Goal: Transaction & Acquisition: Book appointment/travel/reservation

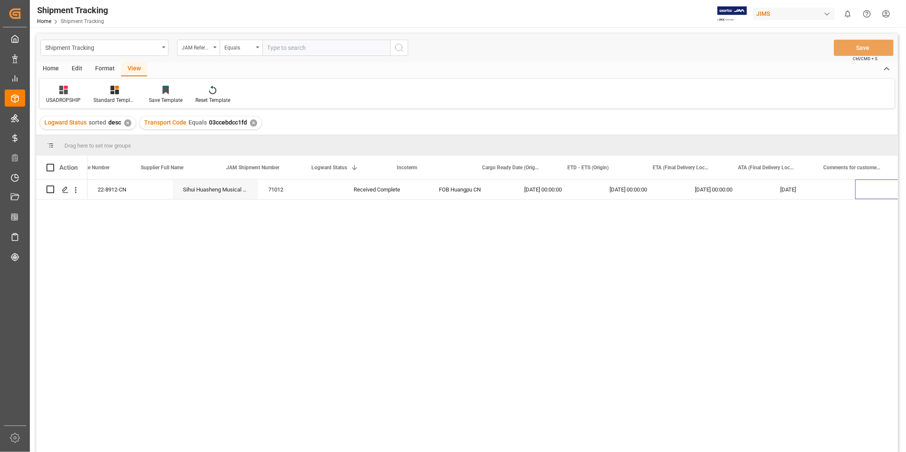
scroll to position [0, 42]
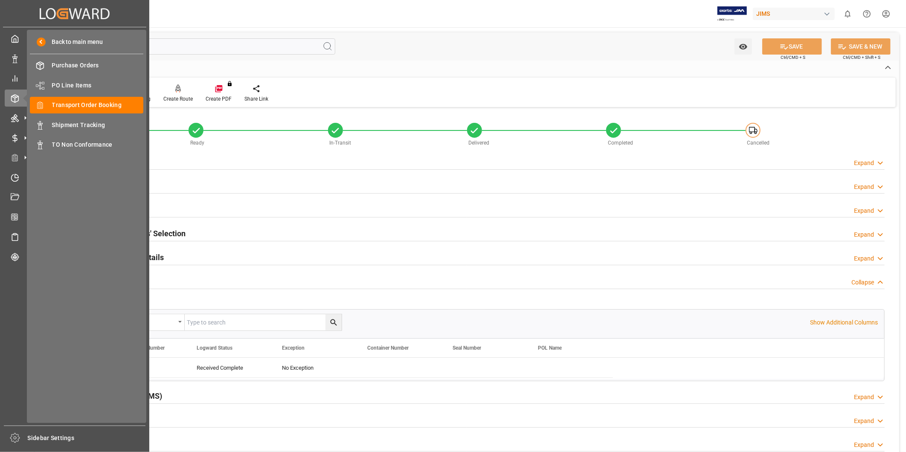
scroll to position [15, 0]
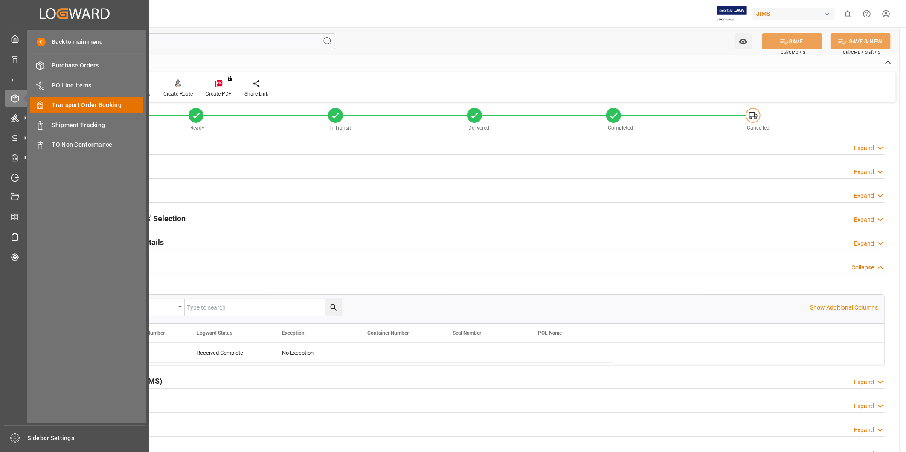
click at [69, 104] on span "Transport Order Booking" at bounding box center [98, 105] width 92 height 9
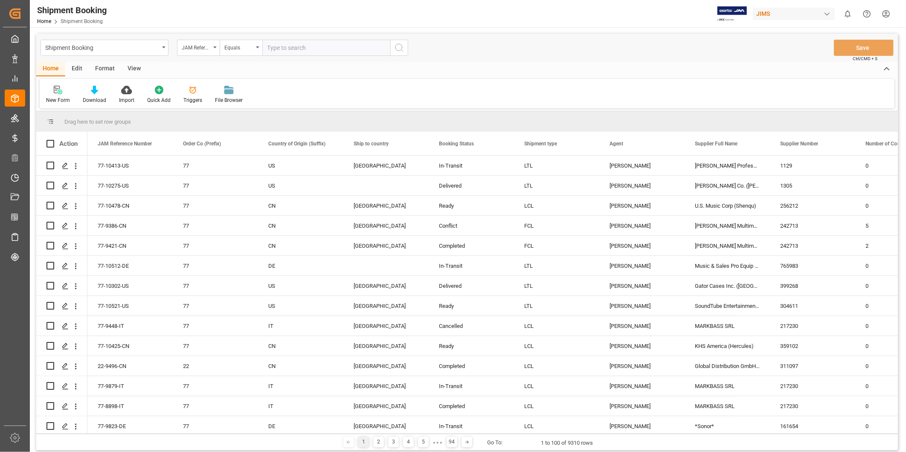
click at [65, 92] on div at bounding box center [58, 89] width 24 height 9
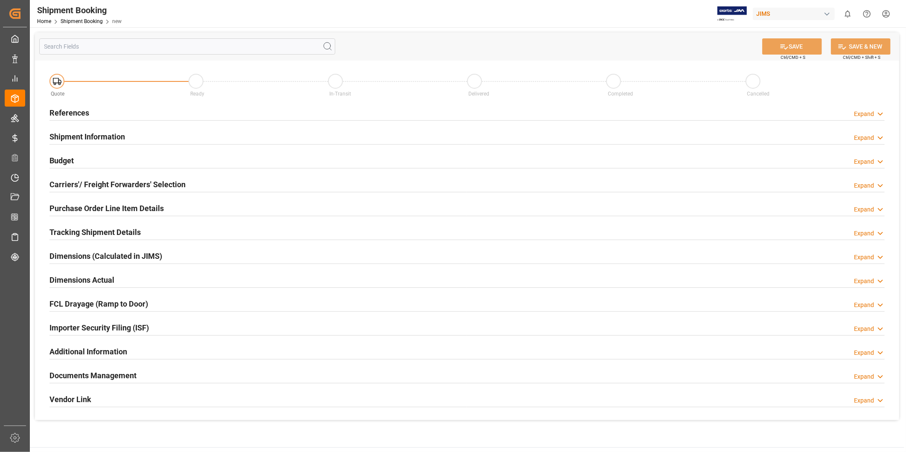
click at [870, 110] on div "Expand" at bounding box center [864, 114] width 20 height 9
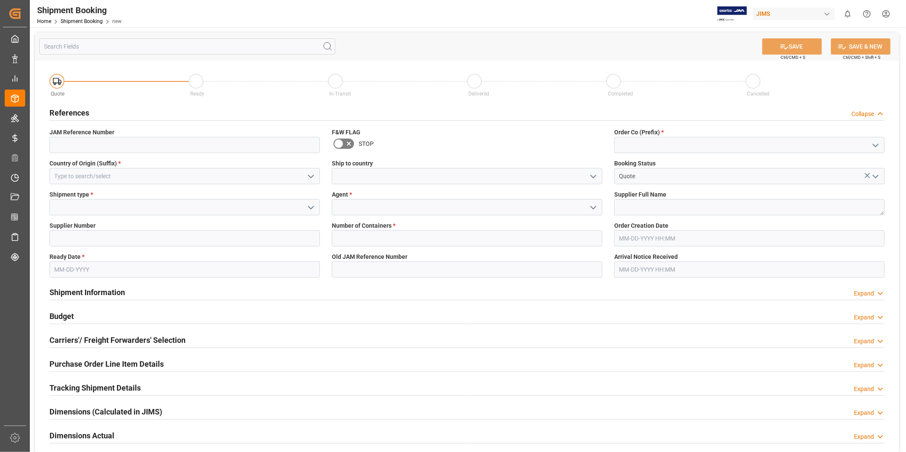
click at [314, 177] on icon "open menu" at bounding box center [311, 177] width 10 height 10
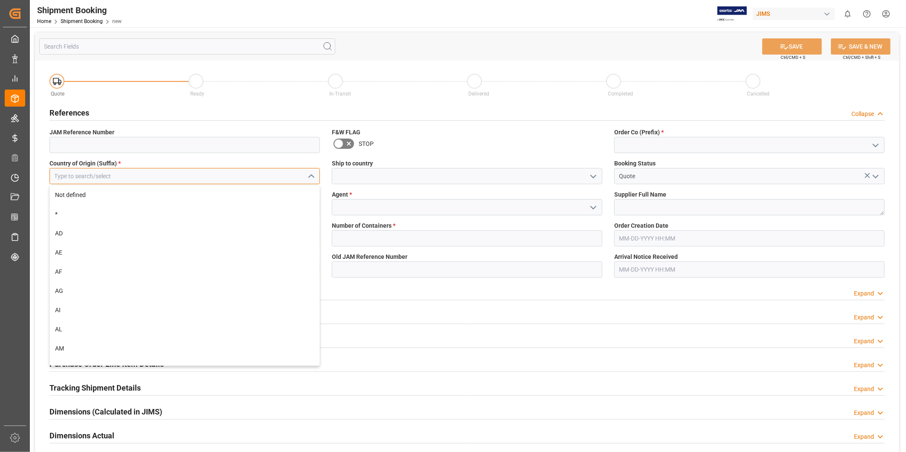
click at [276, 181] on input at bounding box center [184, 176] width 271 height 16
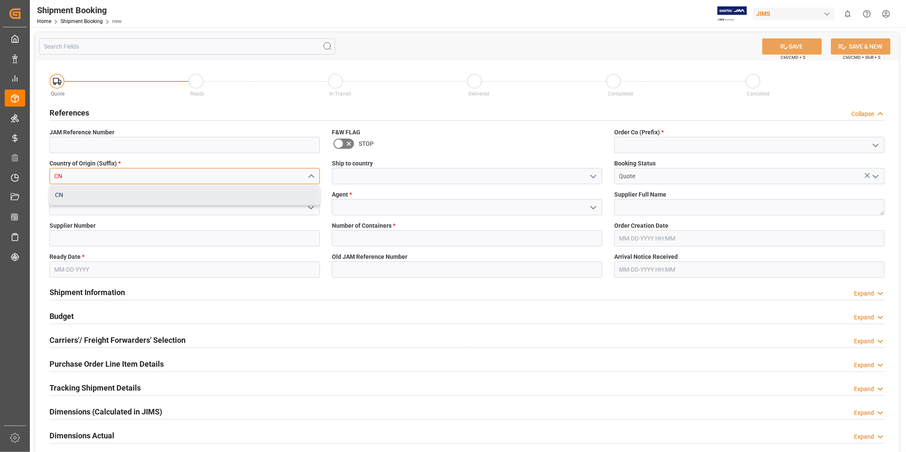
click at [160, 199] on div "CN" at bounding box center [185, 195] width 270 height 19
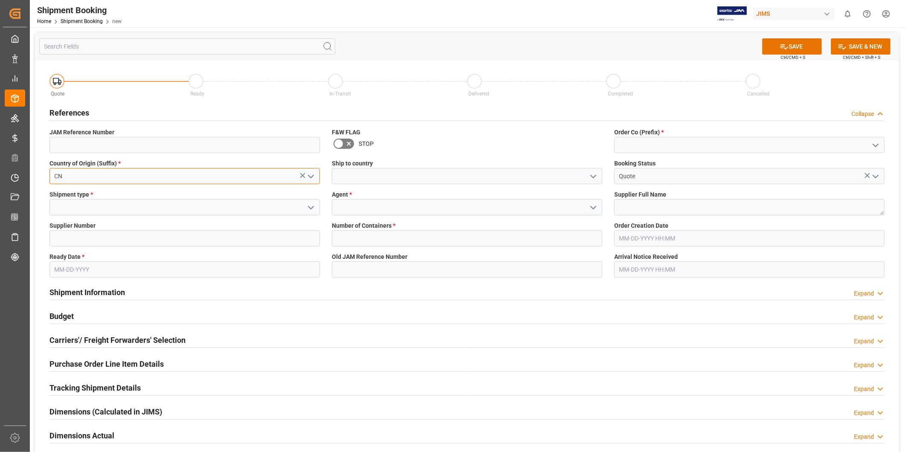
type input "CN"
click at [595, 177] on icon "open menu" at bounding box center [593, 177] width 10 height 10
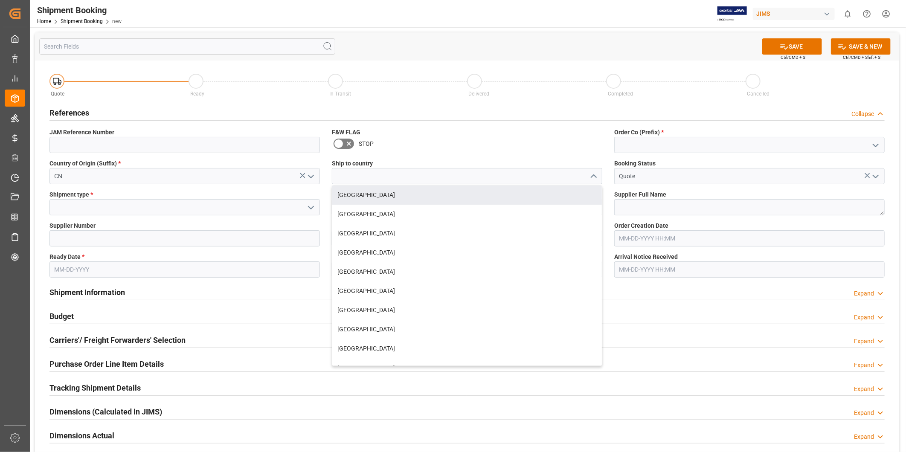
click at [553, 189] on div "[GEOGRAPHIC_DATA]" at bounding box center [467, 195] width 270 height 19
type input "[GEOGRAPHIC_DATA]"
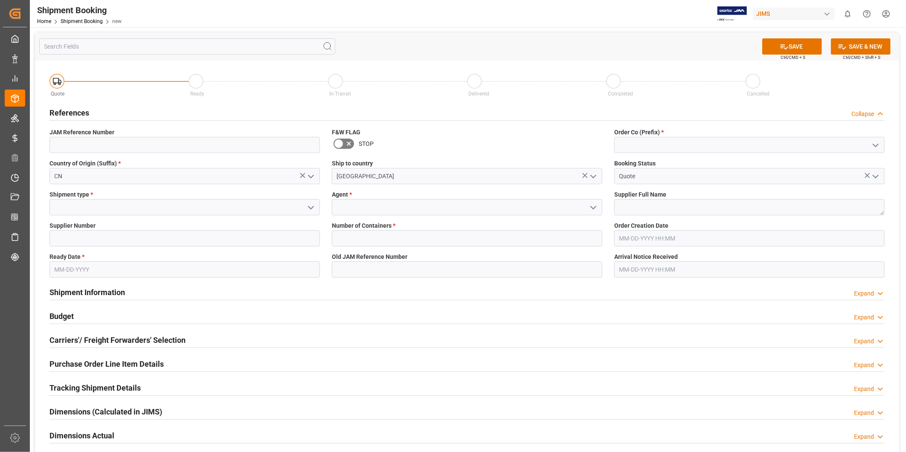
click at [875, 146] on icon "open menu" at bounding box center [876, 145] width 10 height 10
click at [825, 178] on div "77" at bounding box center [750, 183] width 270 height 19
type input "77"
click at [313, 209] on icon "open menu" at bounding box center [311, 208] width 10 height 10
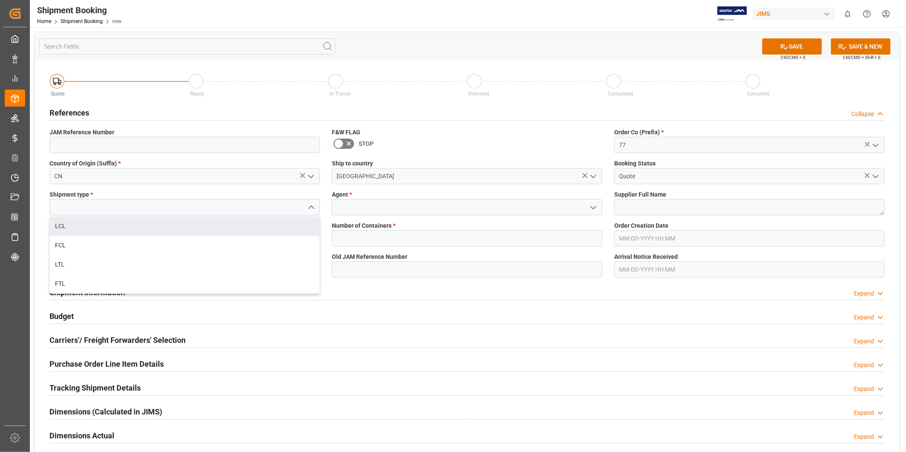
click at [295, 220] on div "LCL" at bounding box center [185, 226] width 270 height 19
type input "LCL"
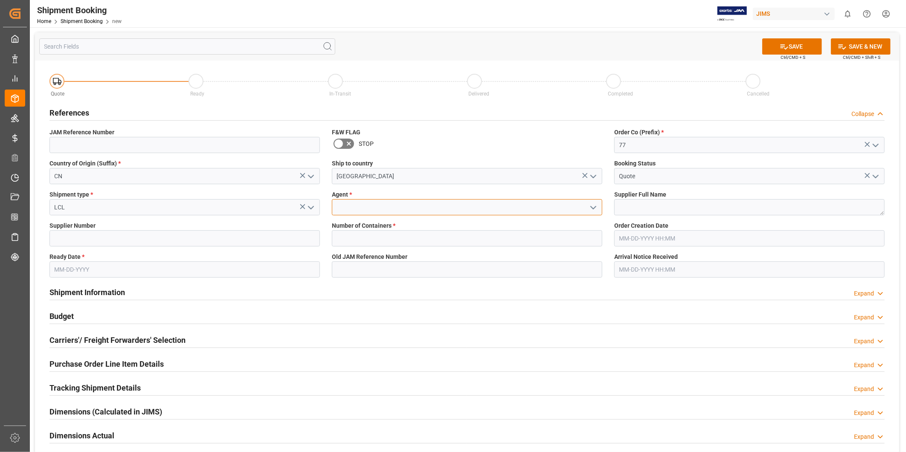
click at [543, 209] on input at bounding box center [467, 207] width 271 height 16
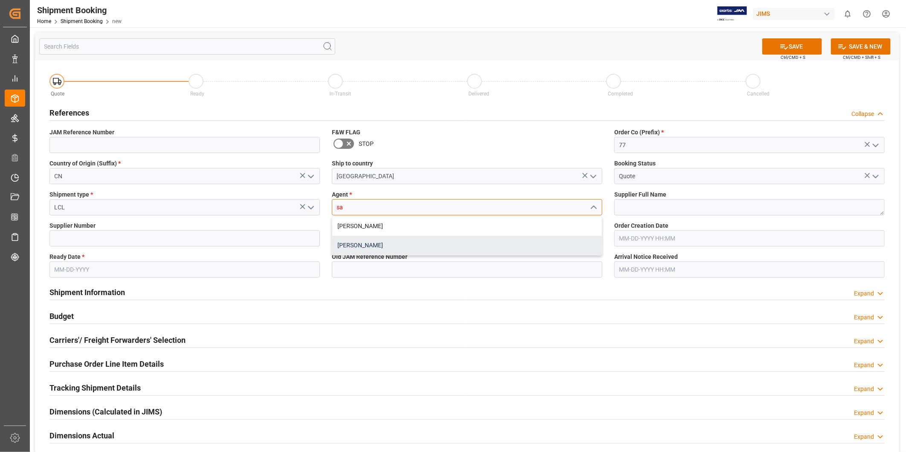
click at [490, 239] on div "[PERSON_NAME]" at bounding box center [467, 245] width 270 height 19
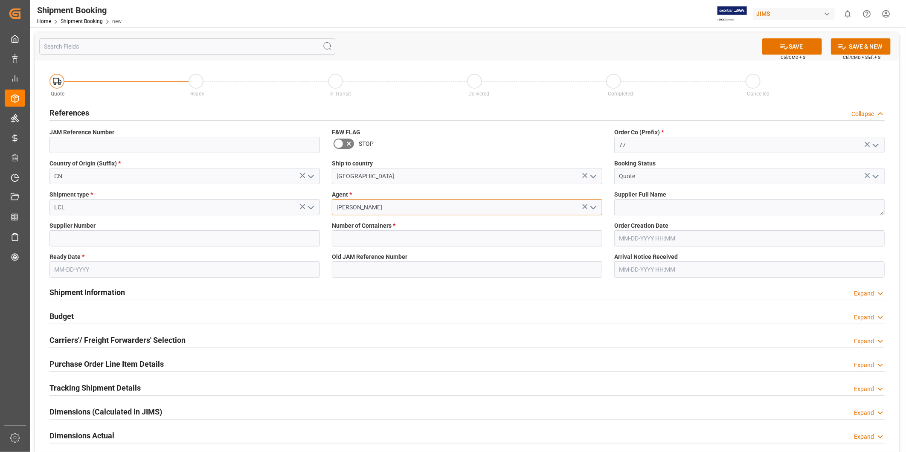
type input "[PERSON_NAME]"
click at [638, 208] on textarea at bounding box center [749, 207] width 271 height 16
click at [194, 244] on input at bounding box center [184, 238] width 271 height 16
paste input "778001"
type input "778001"
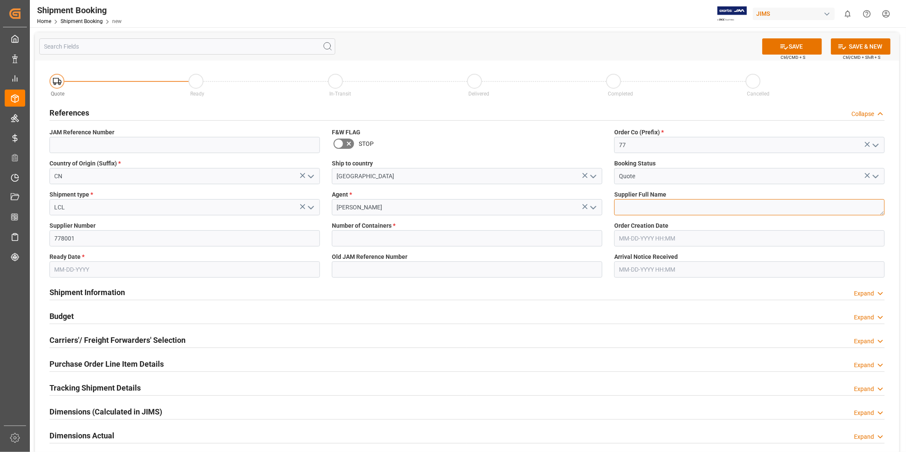
click at [626, 207] on textarea at bounding box center [749, 207] width 271 height 16
paste textarea "U.S. Music (Merida)"
type textarea "U.S. Music (Merida)"
click at [635, 241] on input "text" at bounding box center [749, 238] width 271 height 16
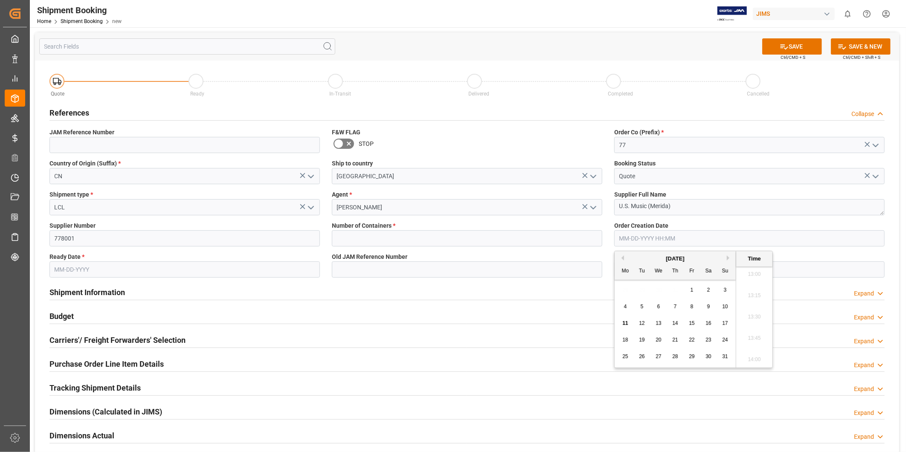
click at [635, 241] on input "text" at bounding box center [749, 238] width 271 height 16
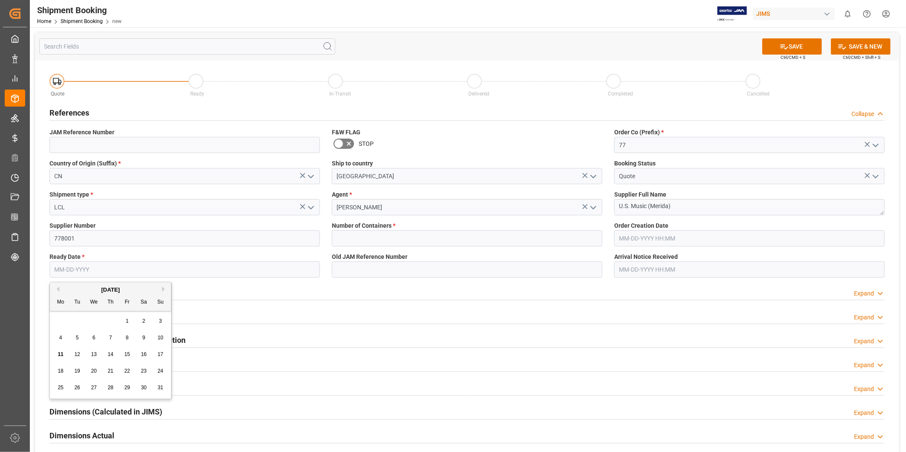
click at [156, 265] on input "text" at bounding box center [184, 270] width 271 height 16
click at [95, 372] on span "20" at bounding box center [94, 371] width 6 height 6
type input "[DATE]"
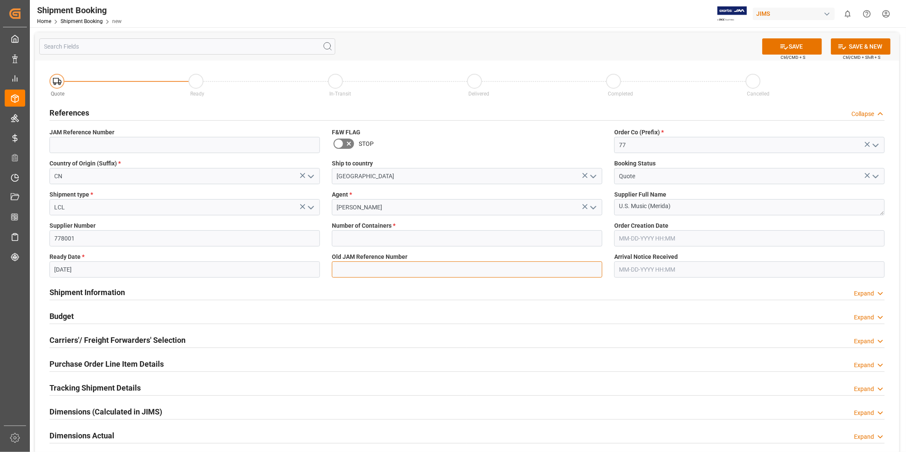
click at [385, 275] on input at bounding box center [467, 270] width 271 height 16
click at [623, 236] on input "text" at bounding box center [749, 238] width 271 height 16
click at [791, 48] on button "SAVE" at bounding box center [792, 46] width 60 height 16
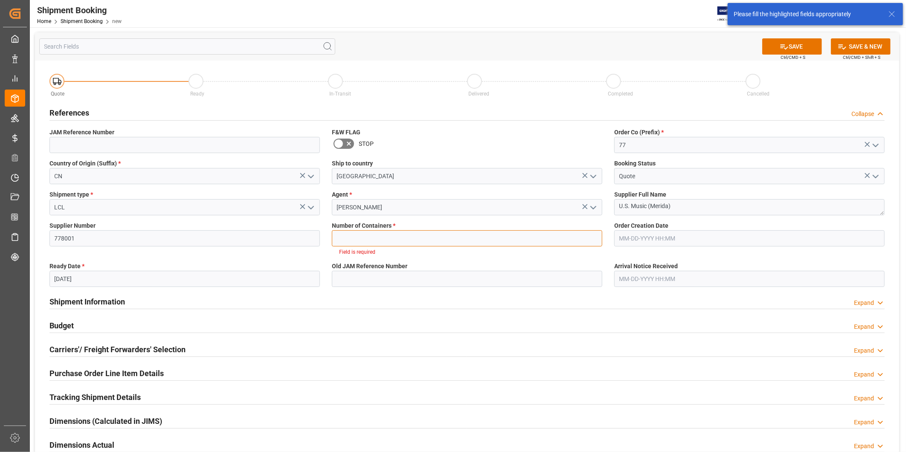
click at [409, 242] on input "text" at bounding box center [467, 238] width 271 height 16
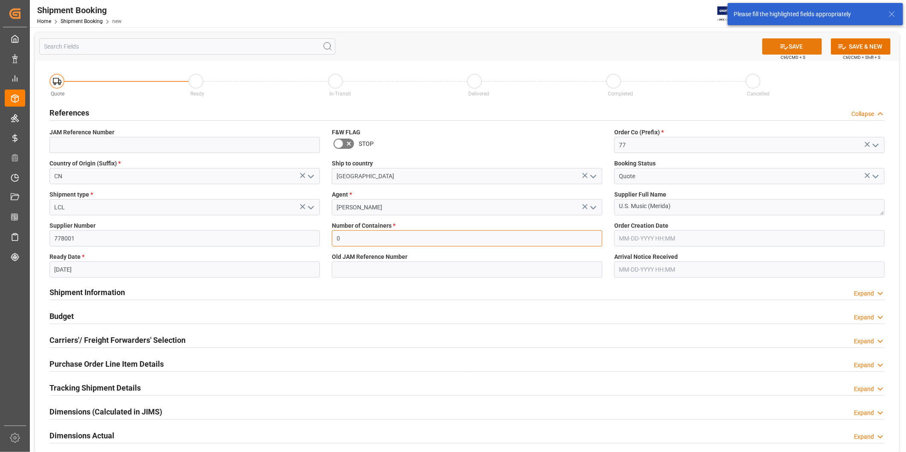
type input "0"
click at [801, 47] on button "SAVE" at bounding box center [792, 46] width 60 height 16
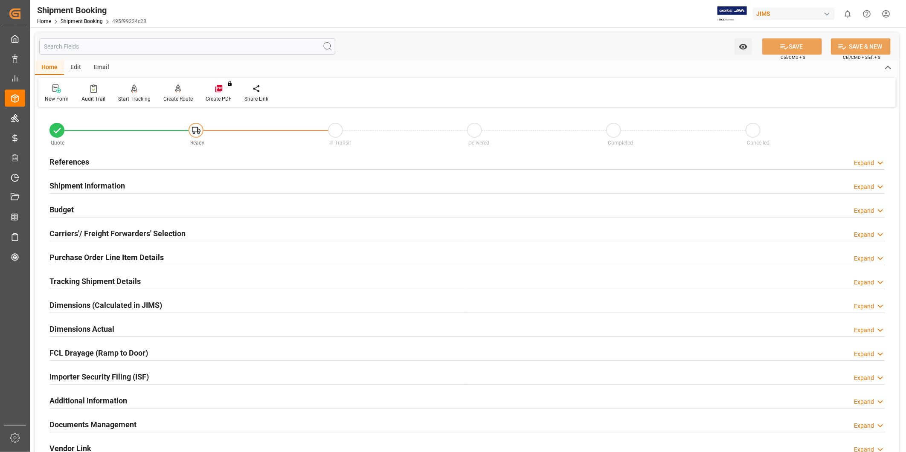
click at [885, 164] on div "References Expand" at bounding box center [467, 162] width 847 height 24
click at [228, 232] on div "Carriers'/ Freight Forwarders' Selection Expand" at bounding box center [466, 233] width 835 height 16
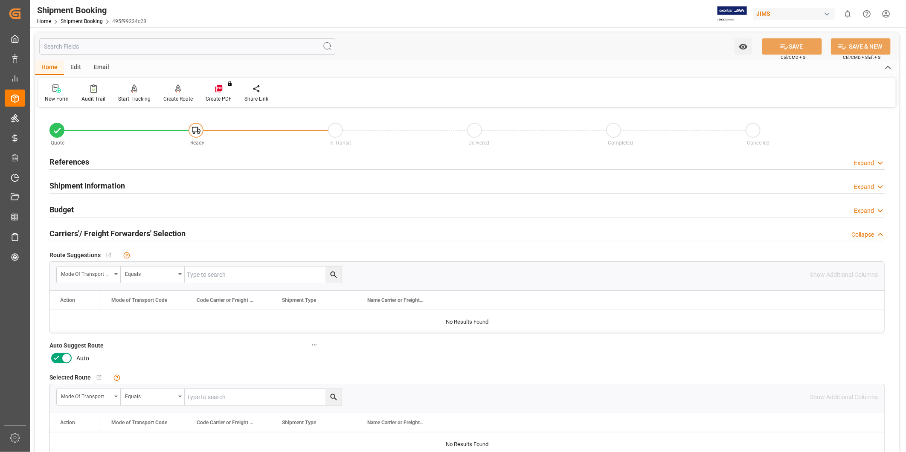
click at [63, 360] on icon at bounding box center [66, 358] width 10 height 10
click at [0, 0] on input "checkbox" at bounding box center [0, 0] width 0 height 0
click at [804, 48] on button "SAVE" at bounding box center [792, 46] width 60 height 16
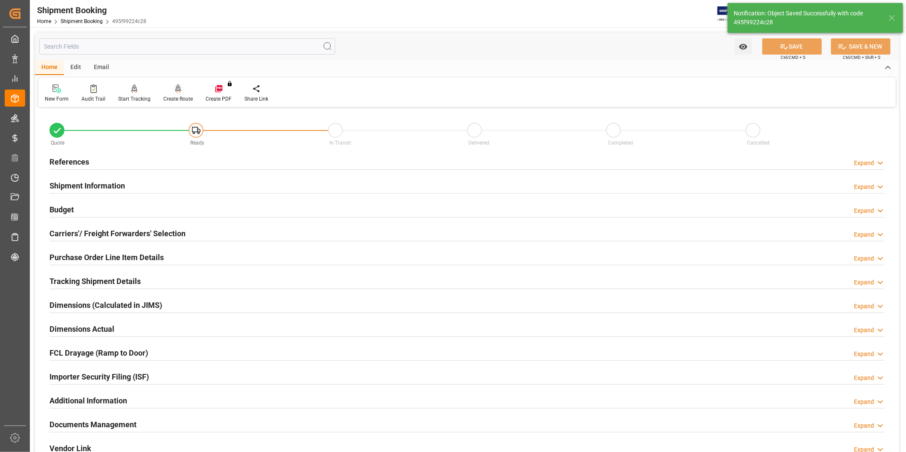
click at [180, 90] on div at bounding box center [177, 88] width 29 height 9
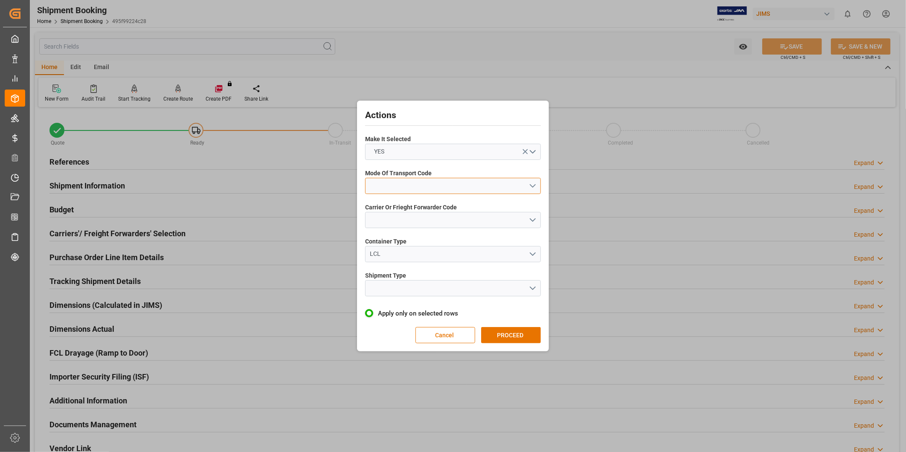
click at [450, 178] on button "open menu" at bounding box center [453, 186] width 176 height 16
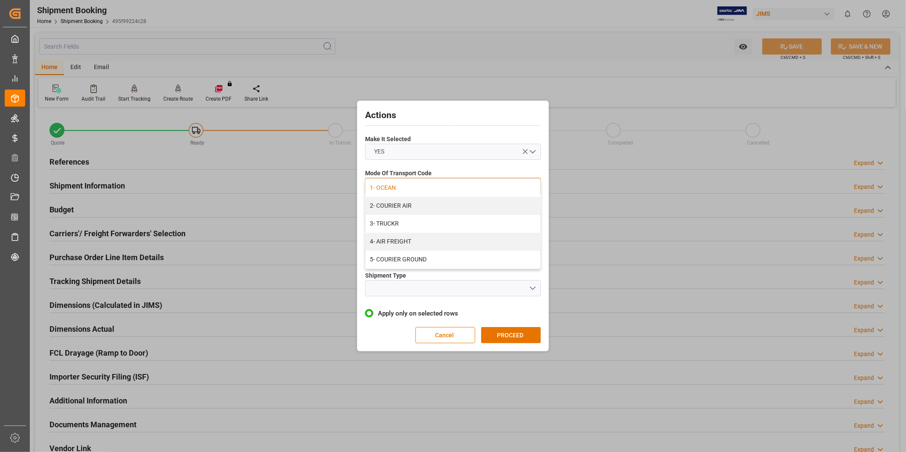
click at [432, 185] on div "1- OCEAN" at bounding box center [453, 188] width 175 height 18
click at [421, 220] on button "open menu" at bounding box center [453, 220] width 176 height 16
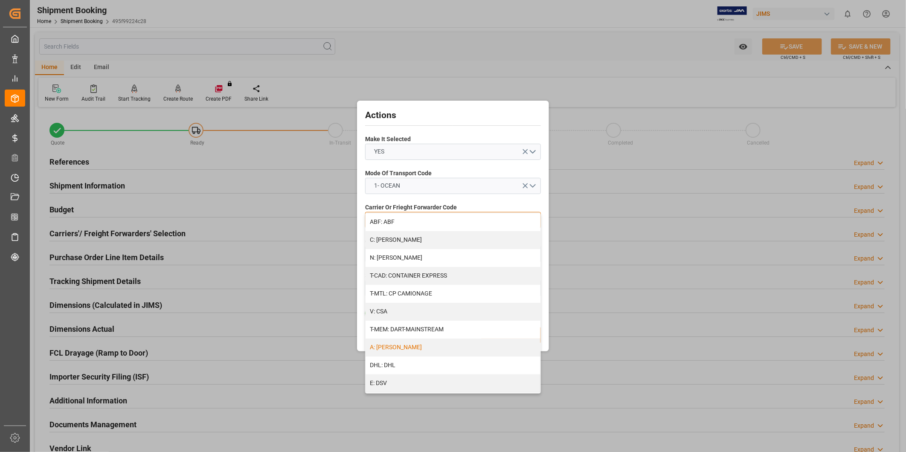
click at [419, 350] on div "A: DELMAR" at bounding box center [453, 348] width 175 height 18
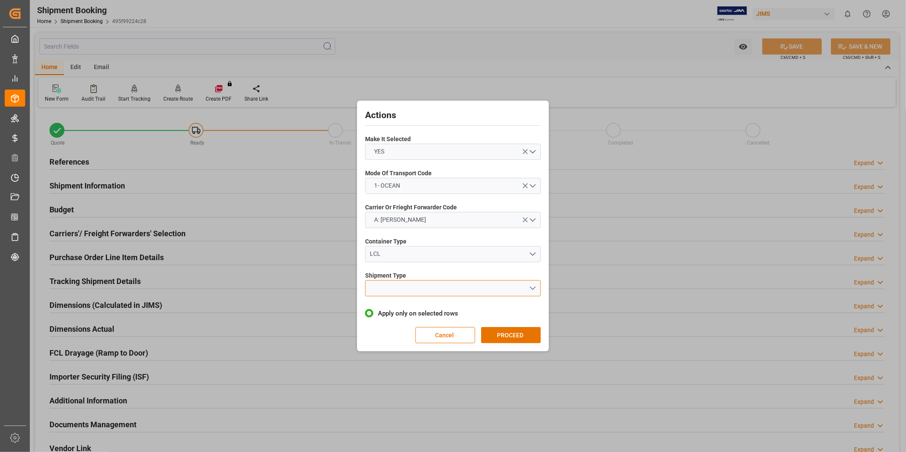
click at [431, 290] on button "open menu" at bounding box center [453, 288] width 176 height 16
click at [431, 291] on div "LTL" at bounding box center [453, 291] width 175 height 18
click at [451, 286] on button "LTL" at bounding box center [453, 288] width 176 height 16
click at [451, 286] on div "LTL" at bounding box center [453, 291] width 175 height 18
drag, startPoint x: 525, startPoint y: 326, endPoint x: 525, endPoint y: 332, distance: 5.1
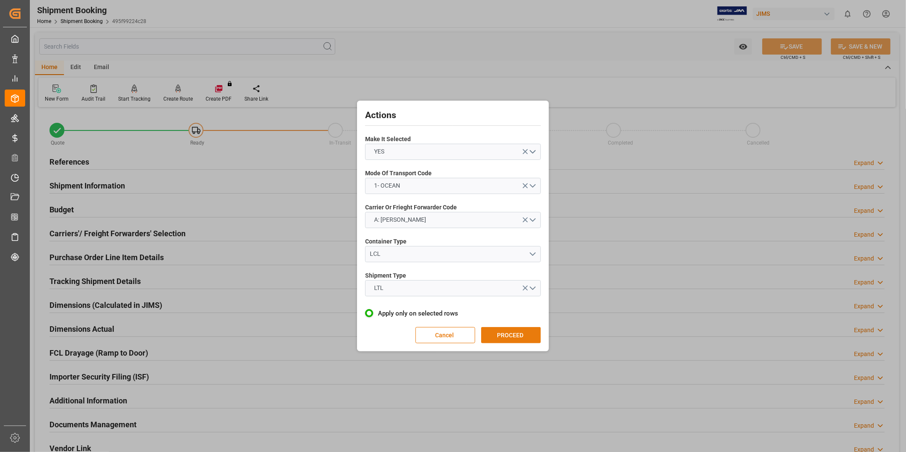
click at [525, 329] on div "Actions Make It Selected YES Mode Of Transport Code 1- OCEAN Carrier Or Frieght…" at bounding box center [453, 226] width 188 height 247
click at [525, 332] on button "PROCEED" at bounding box center [511, 335] width 60 height 16
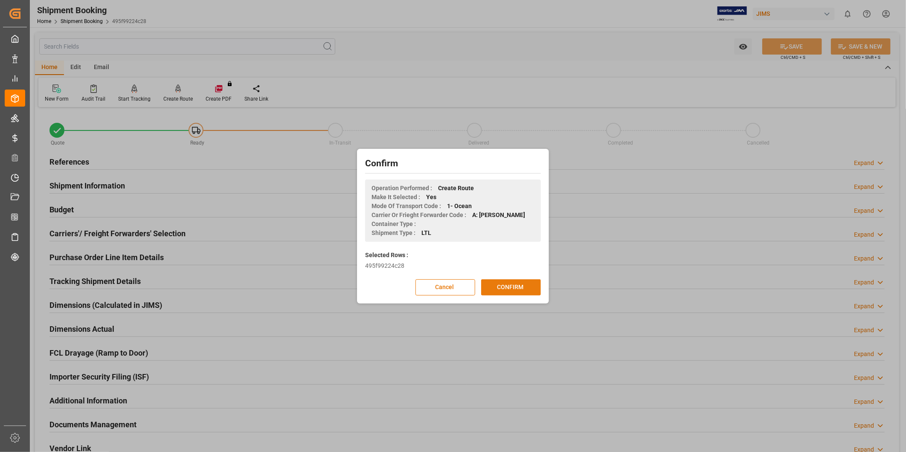
click at [531, 294] on button "CONFIRM" at bounding box center [511, 287] width 60 height 16
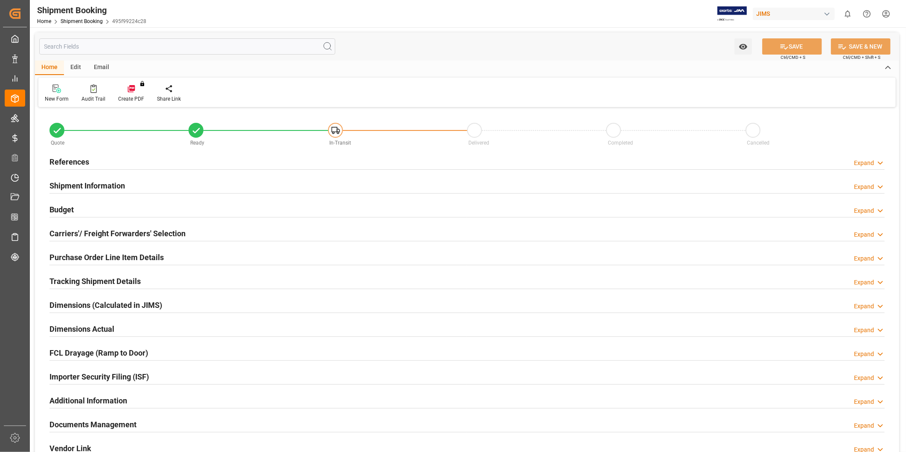
type input "0"
type input "[DATE]"
click at [863, 163] on div "Expand" at bounding box center [864, 163] width 20 height 9
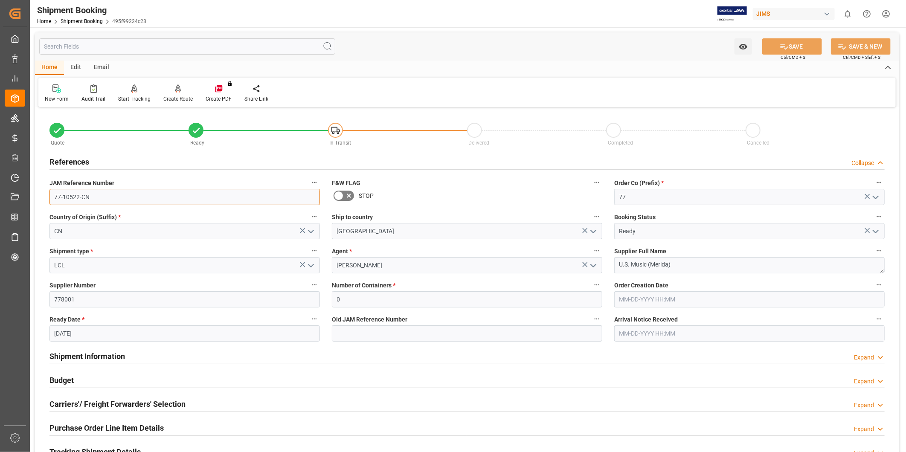
click at [152, 203] on input "77-10522-CN" at bounding box center [184, 197] width 271 height 16
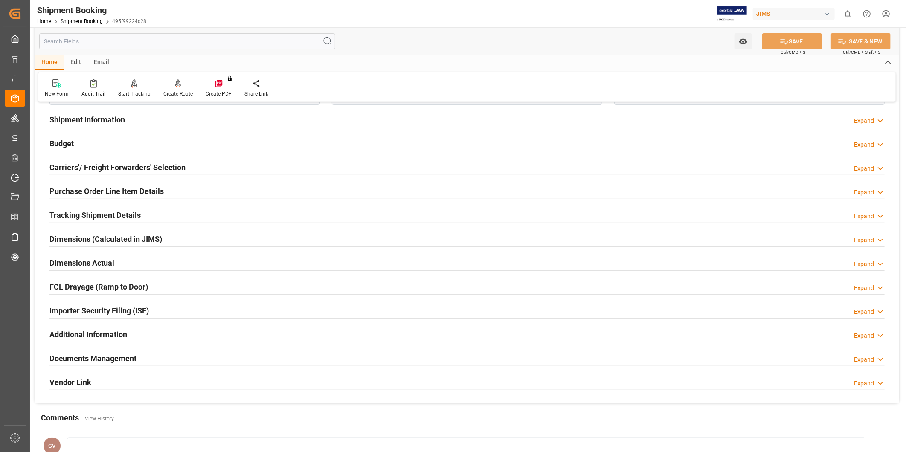
click at [168, 354] on div "Documents Management Expand" at bounding box center [466, 358] width 835 height 16
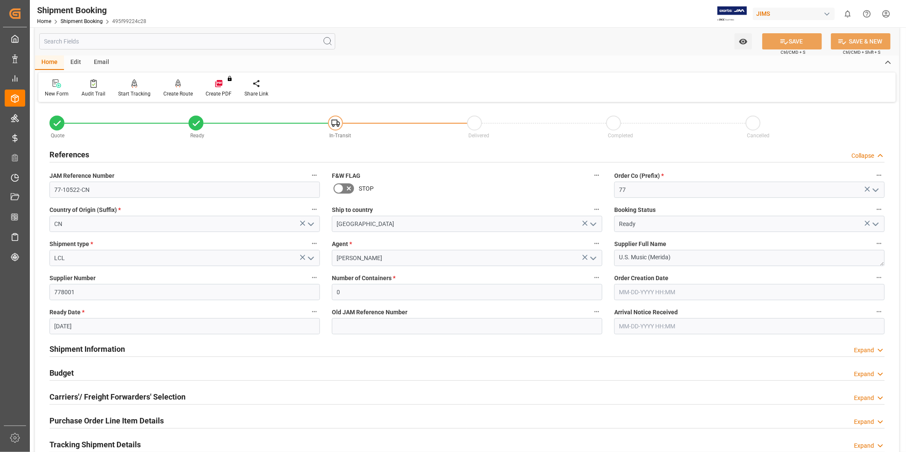
scroll to position [0, 0]
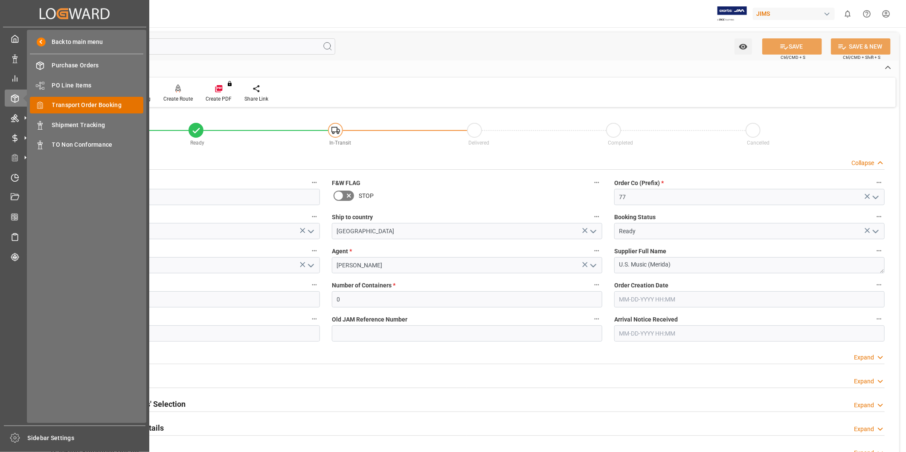
click at [83, 101] on span "Transport Order Booking" at bounding box center [98, 105] width 92 height 9
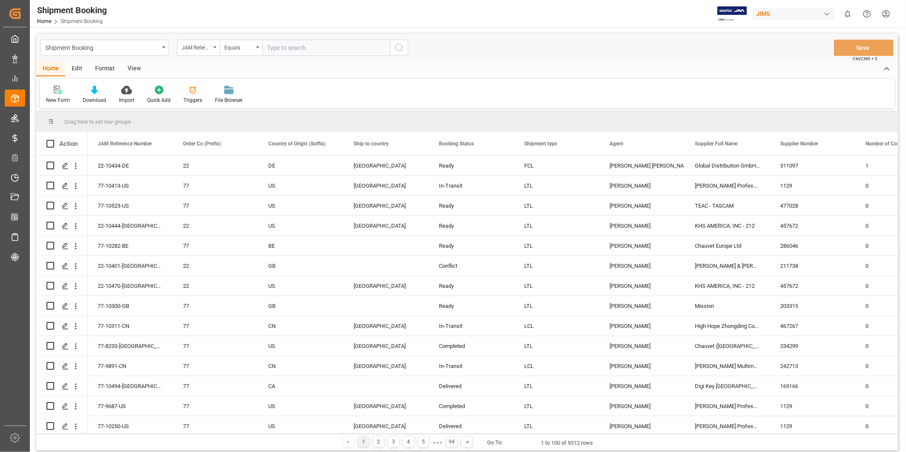
click at [349, 44] on input "text" at bounding box center [326, 48] width 128 height 16
type input "22-9247-CN"
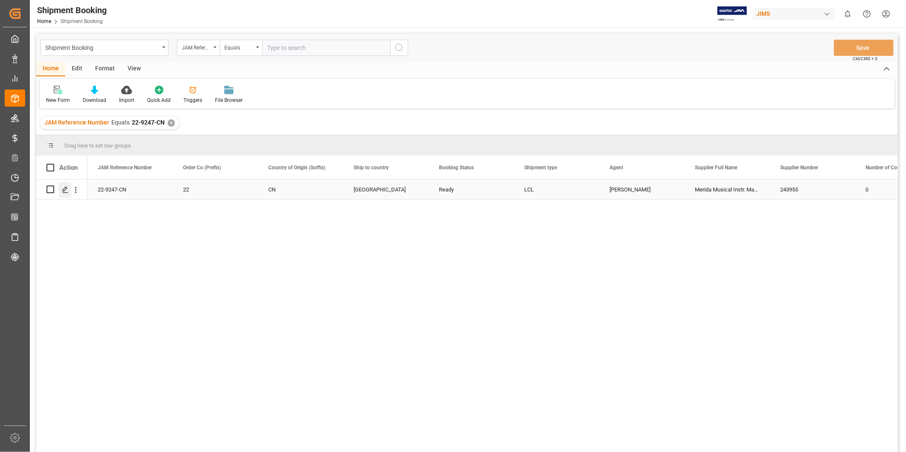
click at [67, 191] on icon "Press SPACE to select this row." at bounding box center [65, 189] width 7 height 7
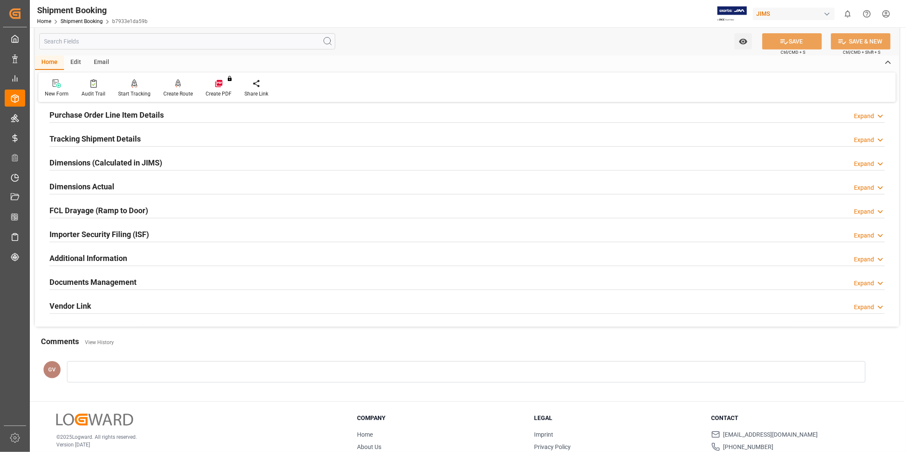
scroll to position [189, 0]
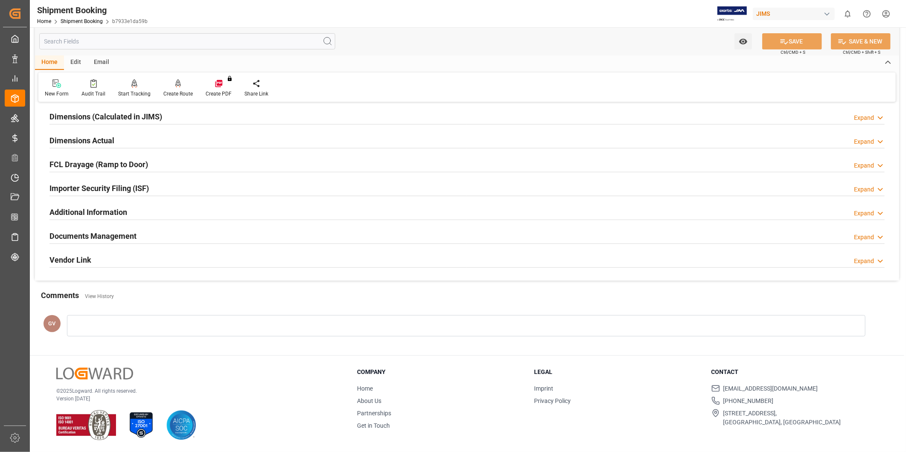
click at [881, 236] on icon at bounding box center [880, 237] width 9 height 9
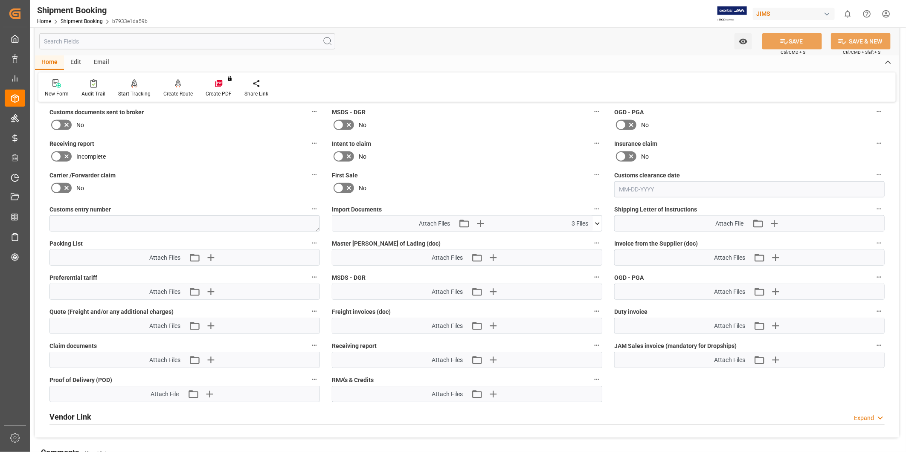
scroll to position [347, 0]
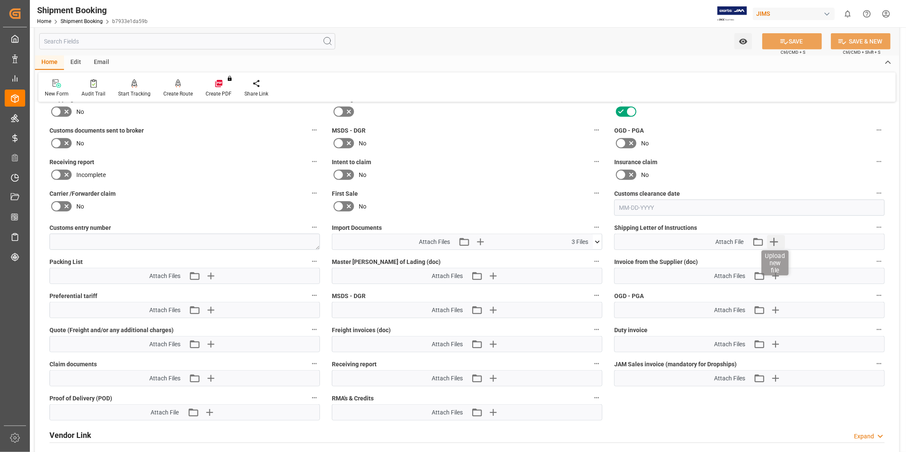
click at [780, 240] on icon "button" at bounding box center [774, 242] width 14 height 14
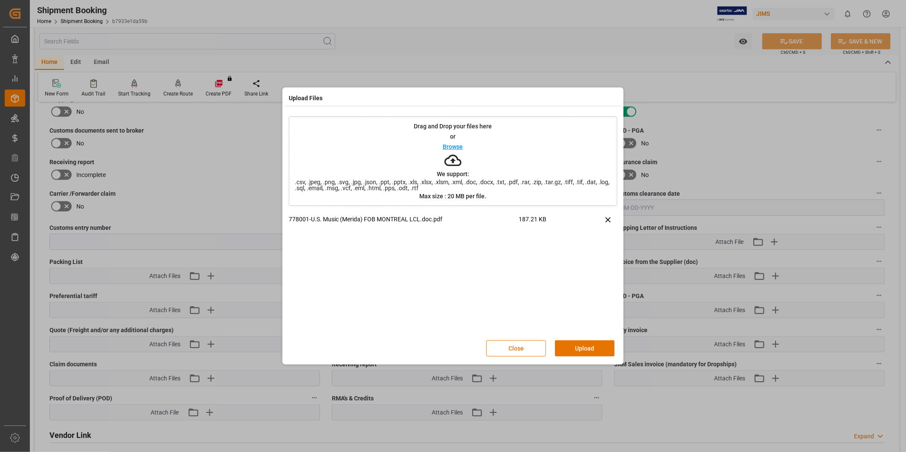
drag, startPoint x: 572, startPoint y: 349, endPoint x: 579, endPoint y: 352, distance: 8.0
click at [573, 351] on button "Upload" at bounding box center [585, 348] width 60 height 16
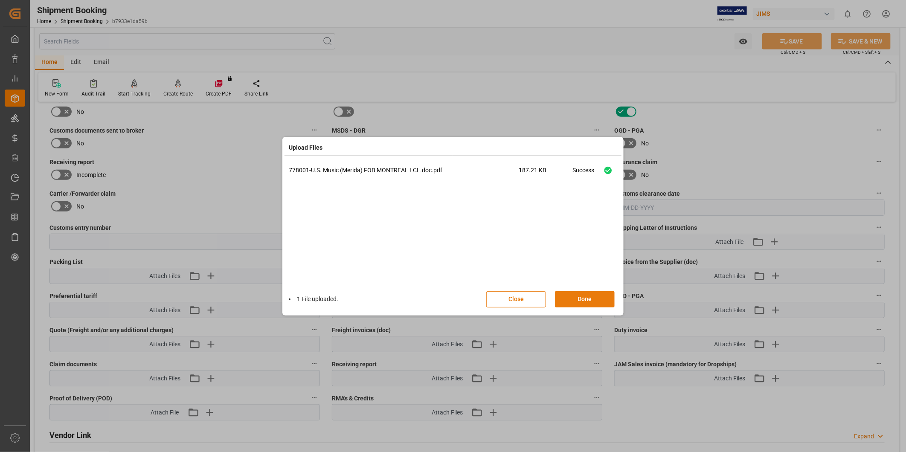
click at [591, 299] on button "Done" at bounding box center [585, 299] width 60 height 16
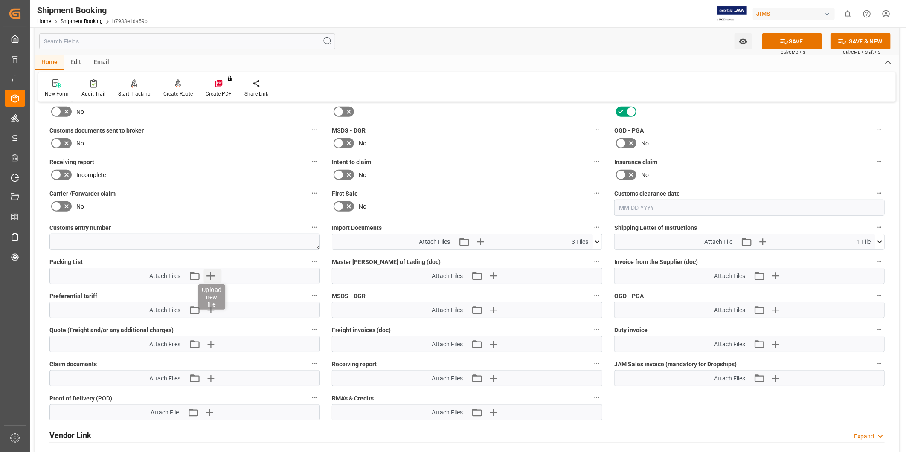
click at [215, 278] on icon "button" at bounding box center [211, 276] width 14 height 14
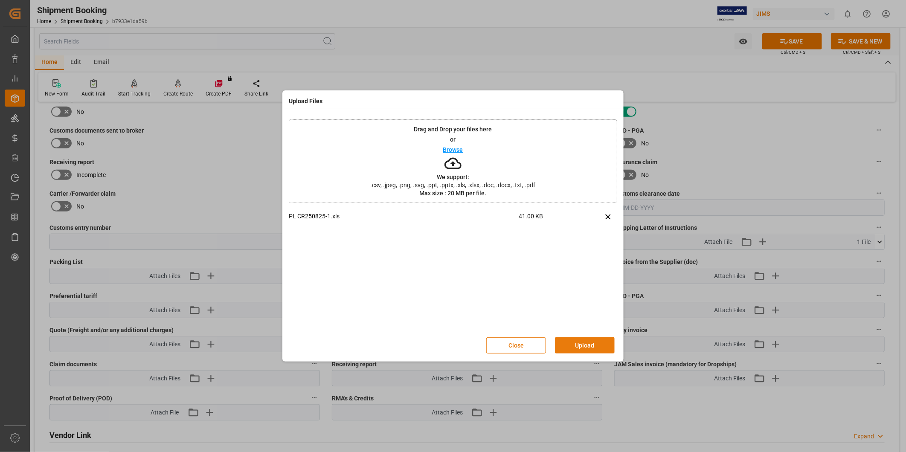
click at [589, 343] on button "Upload" at bounding box center [585, 345] width 60 height 16
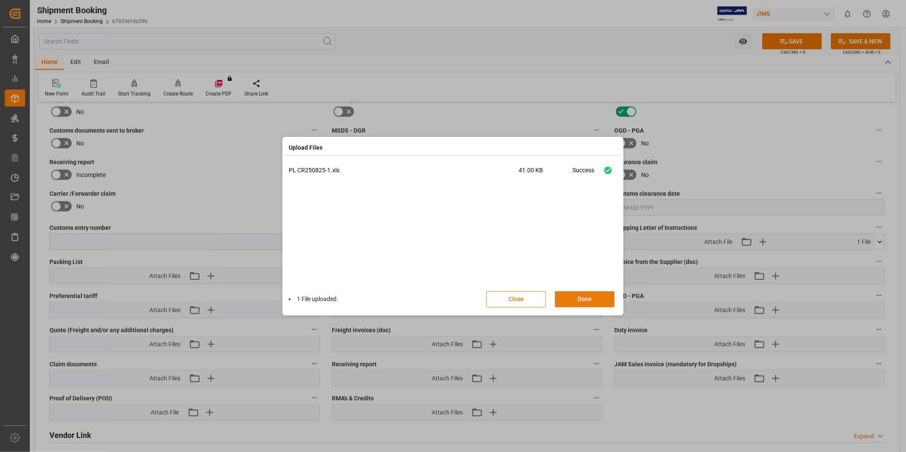
click at [594, 300] on button "Done" at bounding box center [585, 299] width 60 height 16
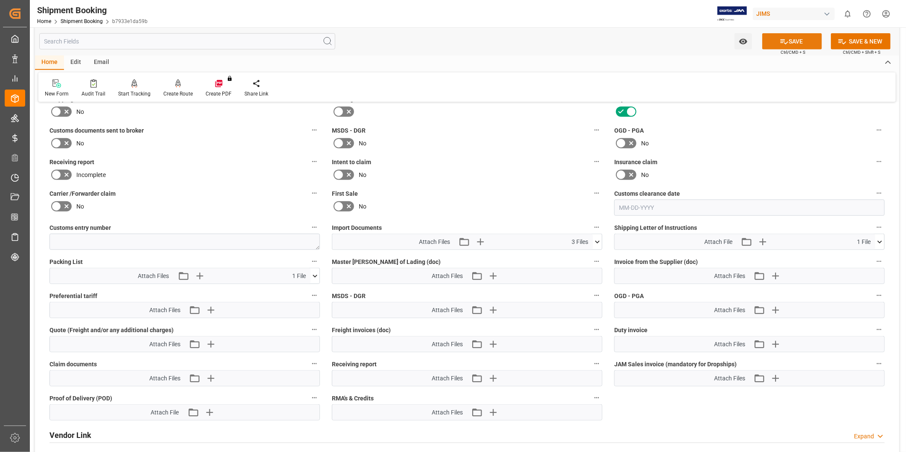
click at [800, 46] on button "SAVE" at bounding box center [792, 41] width 60 height 16
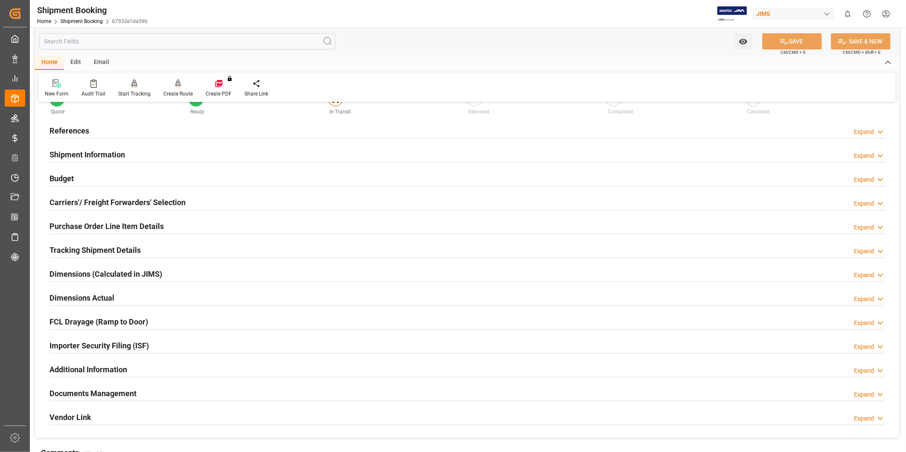
scroll to position [189, 0]
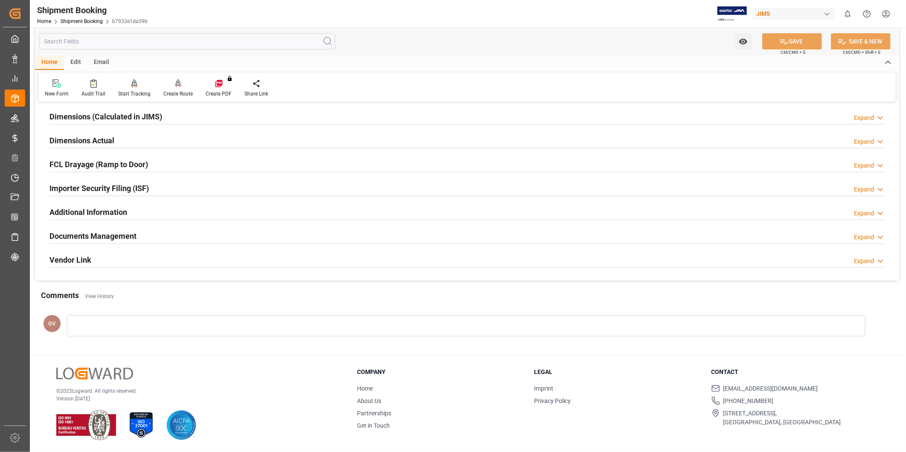
click at [276, 239] on div "Documents Management Expand" at bounding box center [466, 235] width 835 height 16
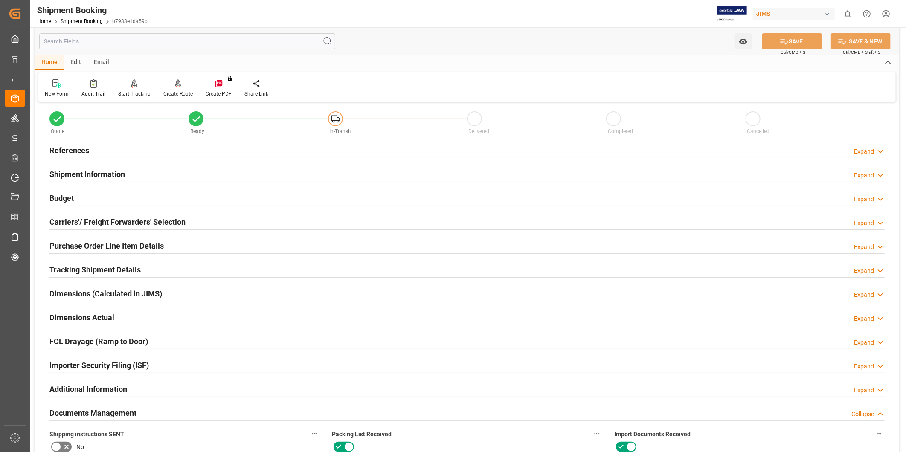
scroll to position [0, 0]
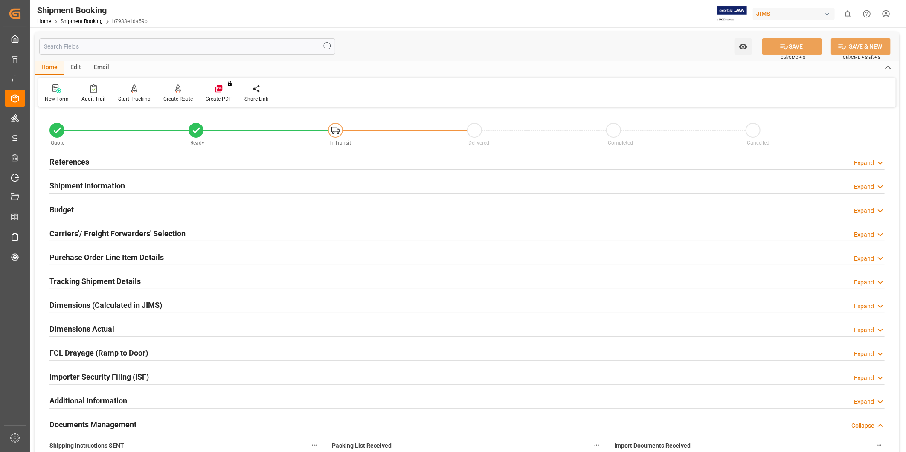
click at [96, 65] on div "Email" at bounding box center [101, 68] width 28 height 15
click at [53, 97] on div "Send Email" at bounding box center [58, 99] width 26 height 8
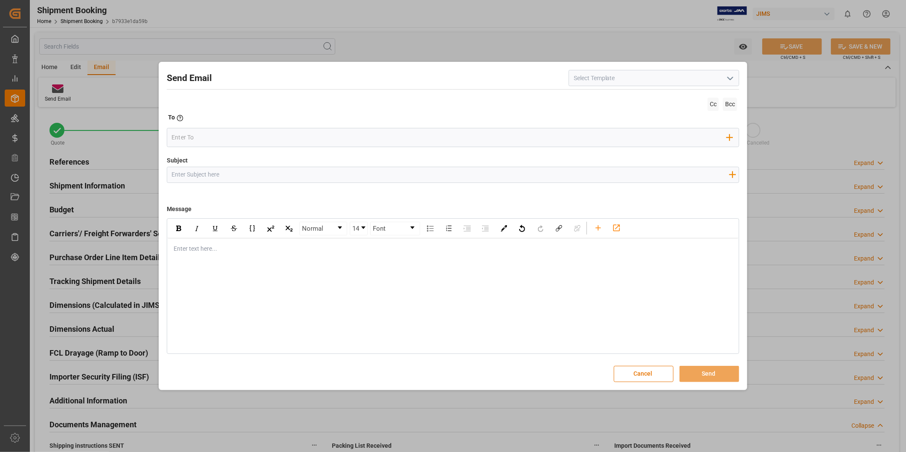
click at [728, 79] on icon "open menu" at bounding box center [730, 78] width 10 height 10
click at [713, 96] on div "2BOOK - Ocean - Air freight" at bounding box center [654, 96] width 170 height 19
type input "2BOOK - Ocean - Air freight"
type input "2BOOK {{jamReferenceNumber}} {{supplierFullName}} Ship from: {{country}} Ship t…"
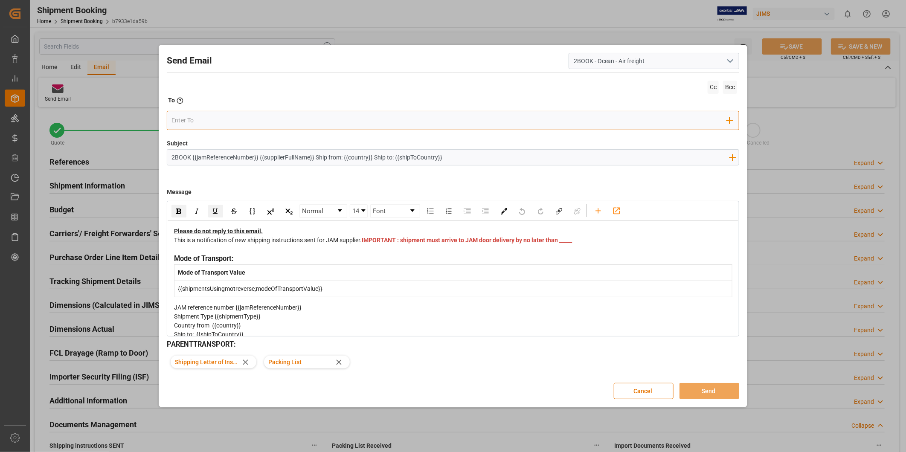
click at [289, 125] on input "email" at bounding box center [450, 120] width 556 height 13
click at [239, 122] on input "Bri" at bounding box center [450, 120] width 556 height 13
paste input "USM ref# 22-9247-CN JAM ref # 77-10522-CN"
type input "BriUSM ref# 22-9247-CN JAM ref # 77-10522-CN"
click at [235, 125] on input "BriUSM ref# 22-9247-CN JAM ref # 77-10522-CN" at bounding box center [450, 120] width 556 height 13
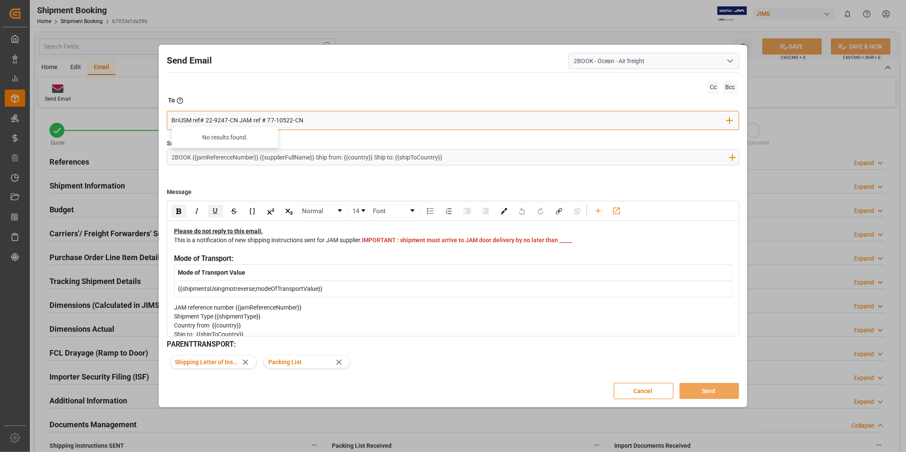
click at [235, 125] on input "BriUSM ref# 22-9247-CN JAM ref # 77-10522-CN" at bounding box center [450, 120] width 556 height 13
click at [204, 113] on div "Add Field to To" at bounding box center [453, 120] width 573 height 19
click at [208, 120] on input "email" at bounding box center [450, 120] width 556 height 13
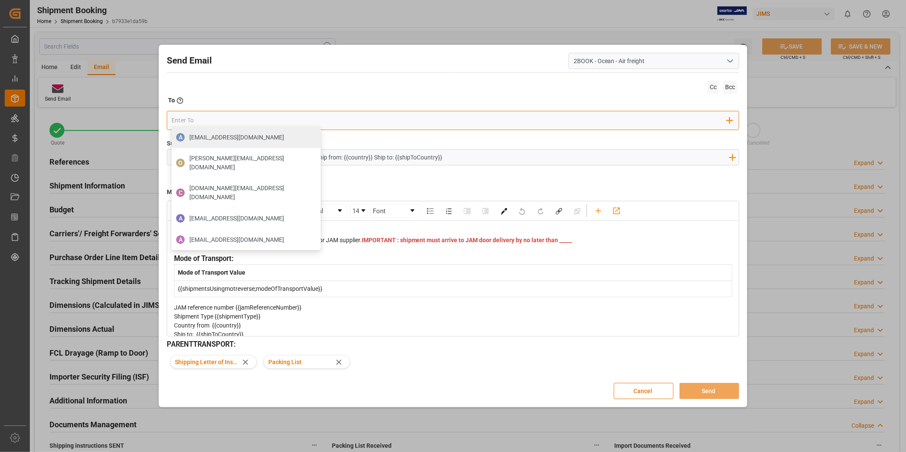
paste input "boisvert.brigitte@delmarcargo.com"
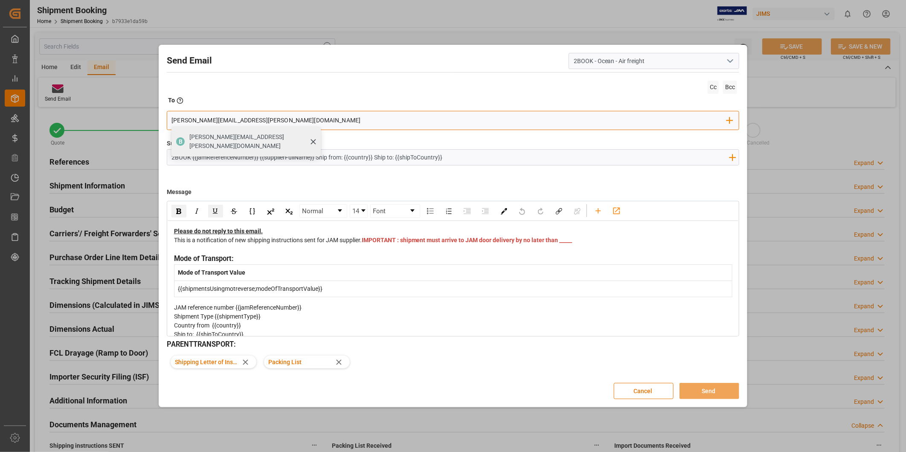
type input "boisvert.brigitte@delmarcargo.com"
click at [212, 133] on span "boisvert.brigitte@delmarcargo.com" at bounding box center [251, 142] width 125 height 18
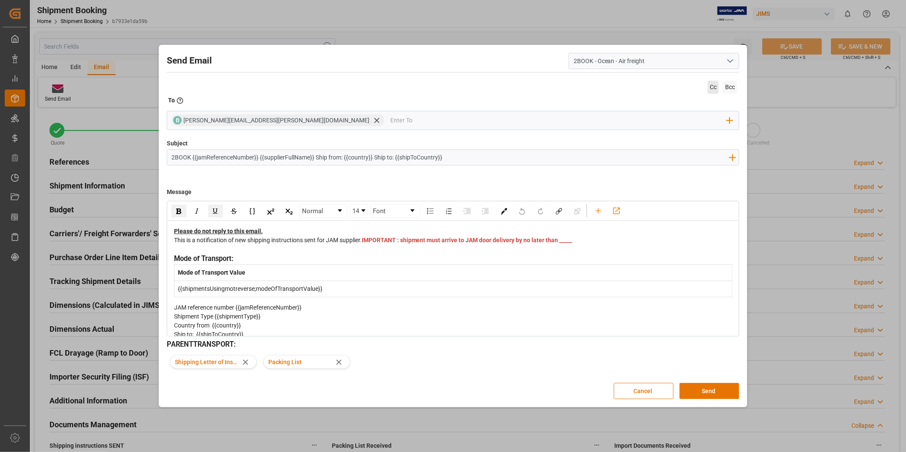
click at [715, 89] on span "Cc" at bounding box center [713, 87] width 11 height 13
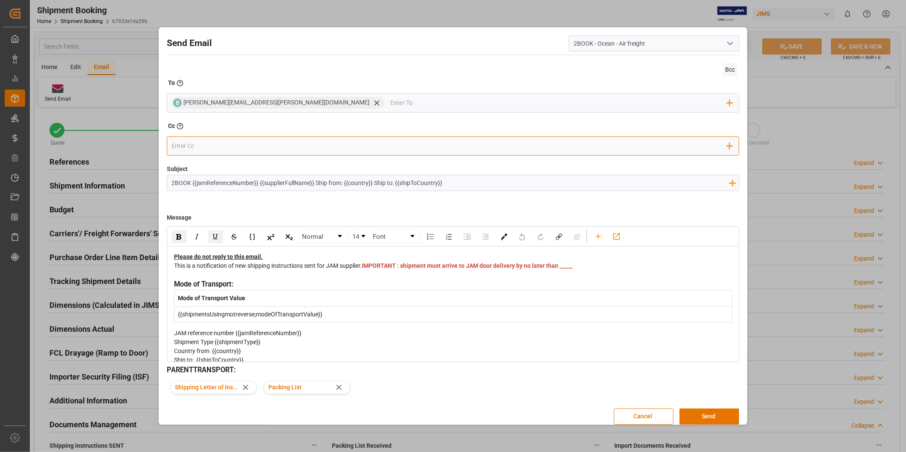
click at [241, 145] on input "email" at bounding box center [450, 146] width 556 height 13
click at [204, 148] on input "d" at bounding box center [450, 146] width 556 height 13
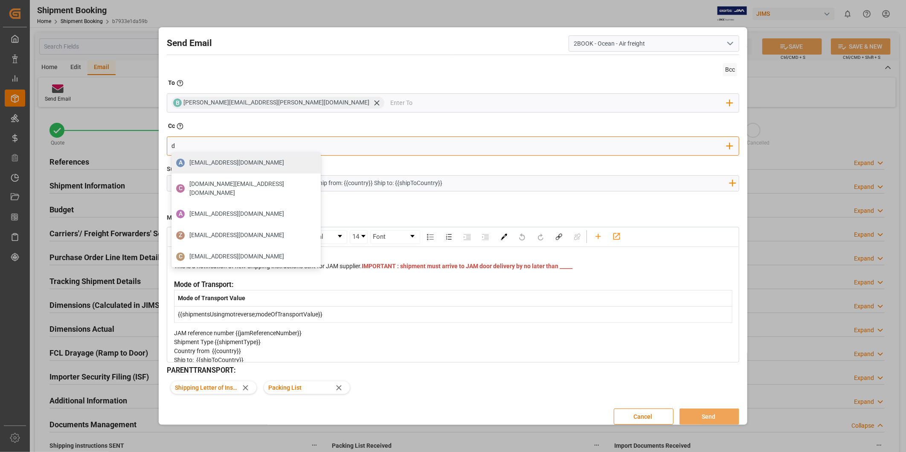
click at [204, 148] on input "d" at bounding box center [450, 146] width 556 height 13
paste input "bsd360423@163.com"
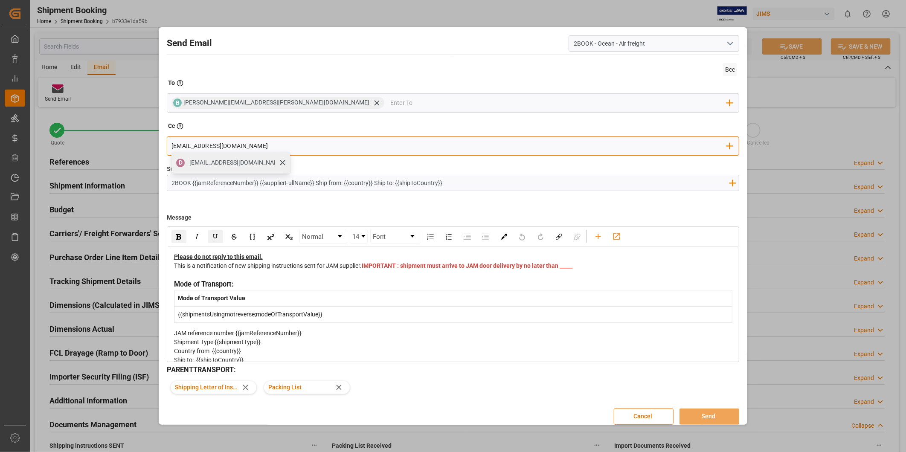
type input "dbsd360423@163.com"
click at [208, 159] on span "dbsd360423@163.com" at bounding box center [236, 162] width 95 height 9
click at [299, 145] on input "email" at bounding box center [513, 146] width 428 height 13
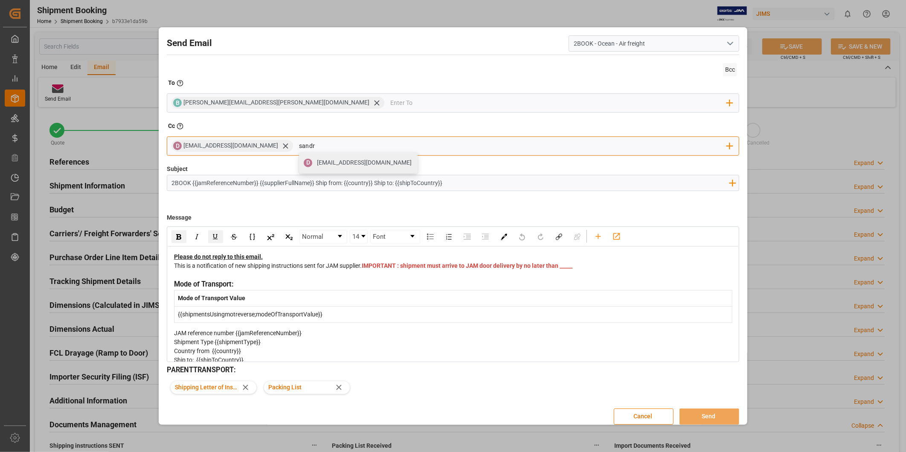
type input "sandra"
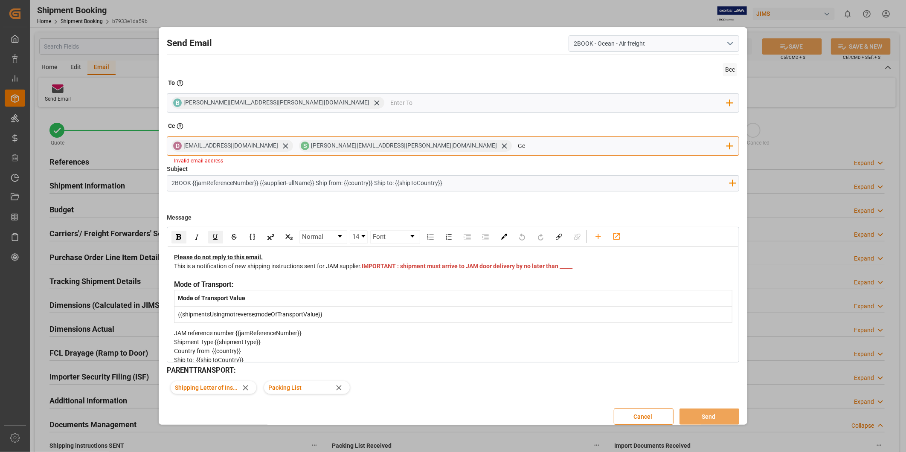
type input "G"
type input "georges.vigo@jamindustries.com"
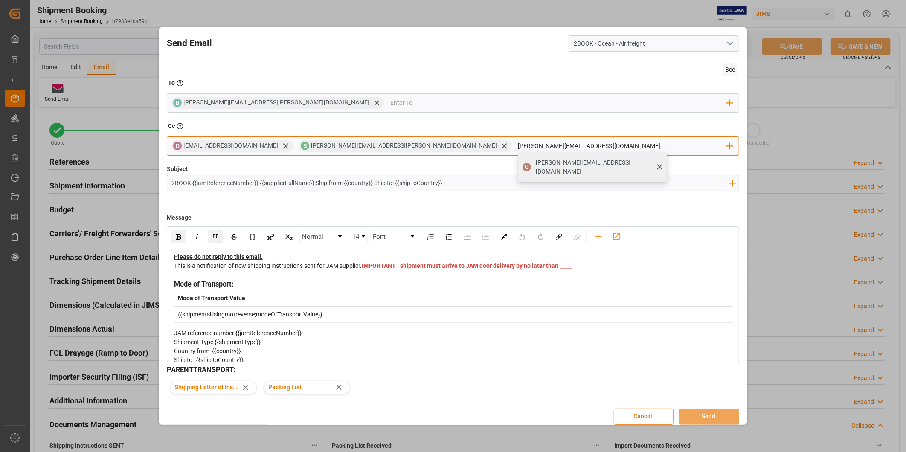
click at [536, 163] on span "georges.vigo@jamindustries.com" at bounding box center [598, 167] width 125 height 18
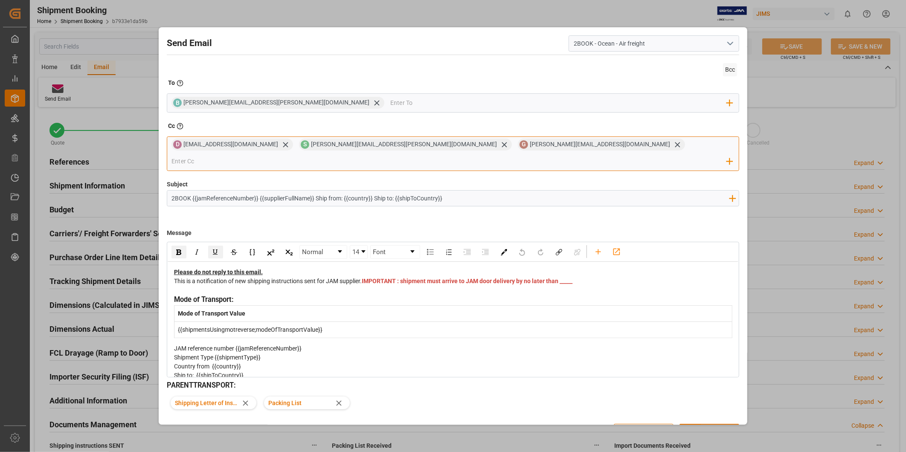
click at [542, 155] on input "email" at bounding box center [450, 161] width 556 height 13
click at [529, 155] on input "email" at bounding box center [450, 161] width 556 height 13
type input "supplychainoutbound@jamindustries.com"
click at [352, 294] on div "Please do not reply to this email. This is a notification of new shipping instr…" at bounding box center [453, 378] width 559 height 220
click at [379, 285] on span "IMPORTANT : shipment must arrive to JAM door delivery by no later than _____" at bounding box center [467, 281] width 211 height 7
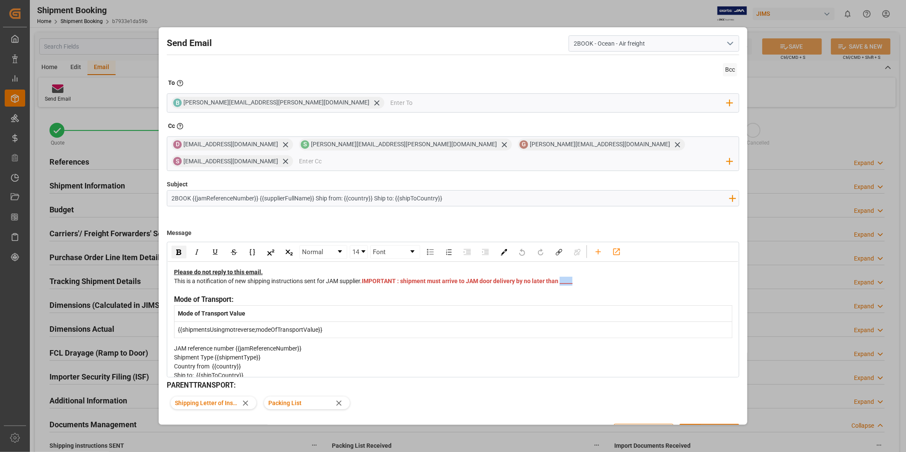
click at [379, 285] on span "IMPORTANT : shipment must arrive to JAM door delivery by no later than _____" at bounding box center [467, 281] width 211 height 7
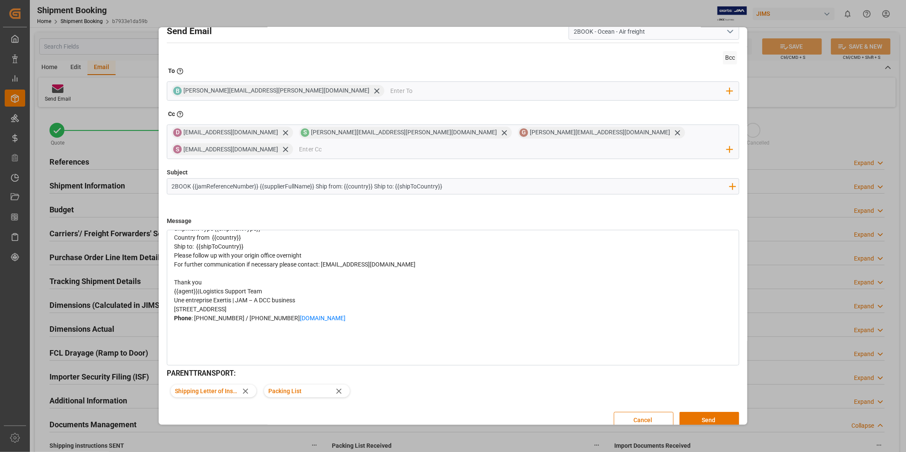
scroll to position [23, 0]
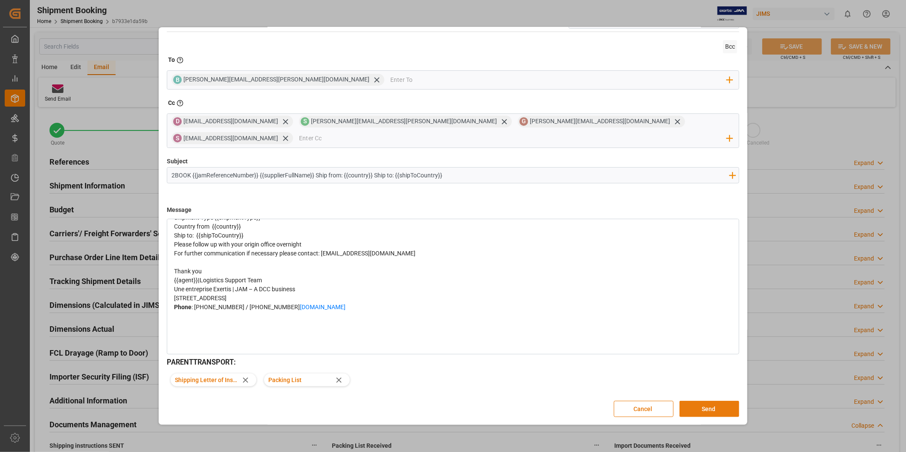
click at [700, 403] on button "Send" at bounding box center [710, 409] width 60 height 16
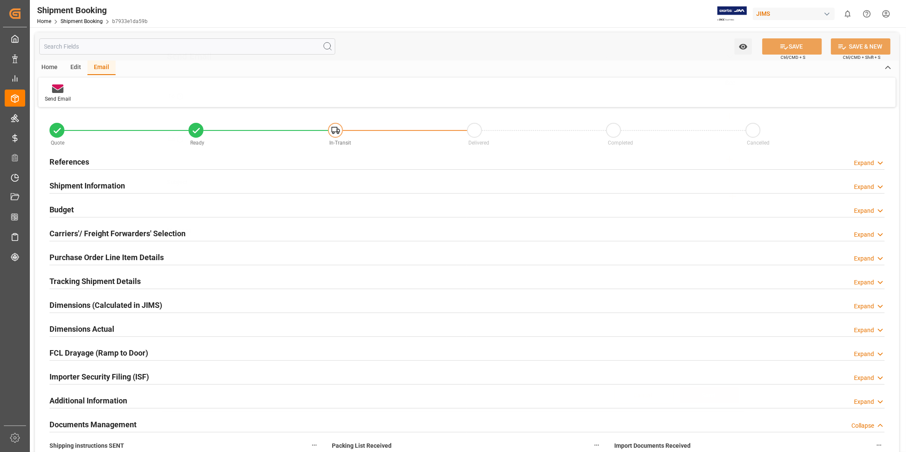
scroll to position [0, 0]
